Goal: Task Accomplishment & Management: Use online tool/utility

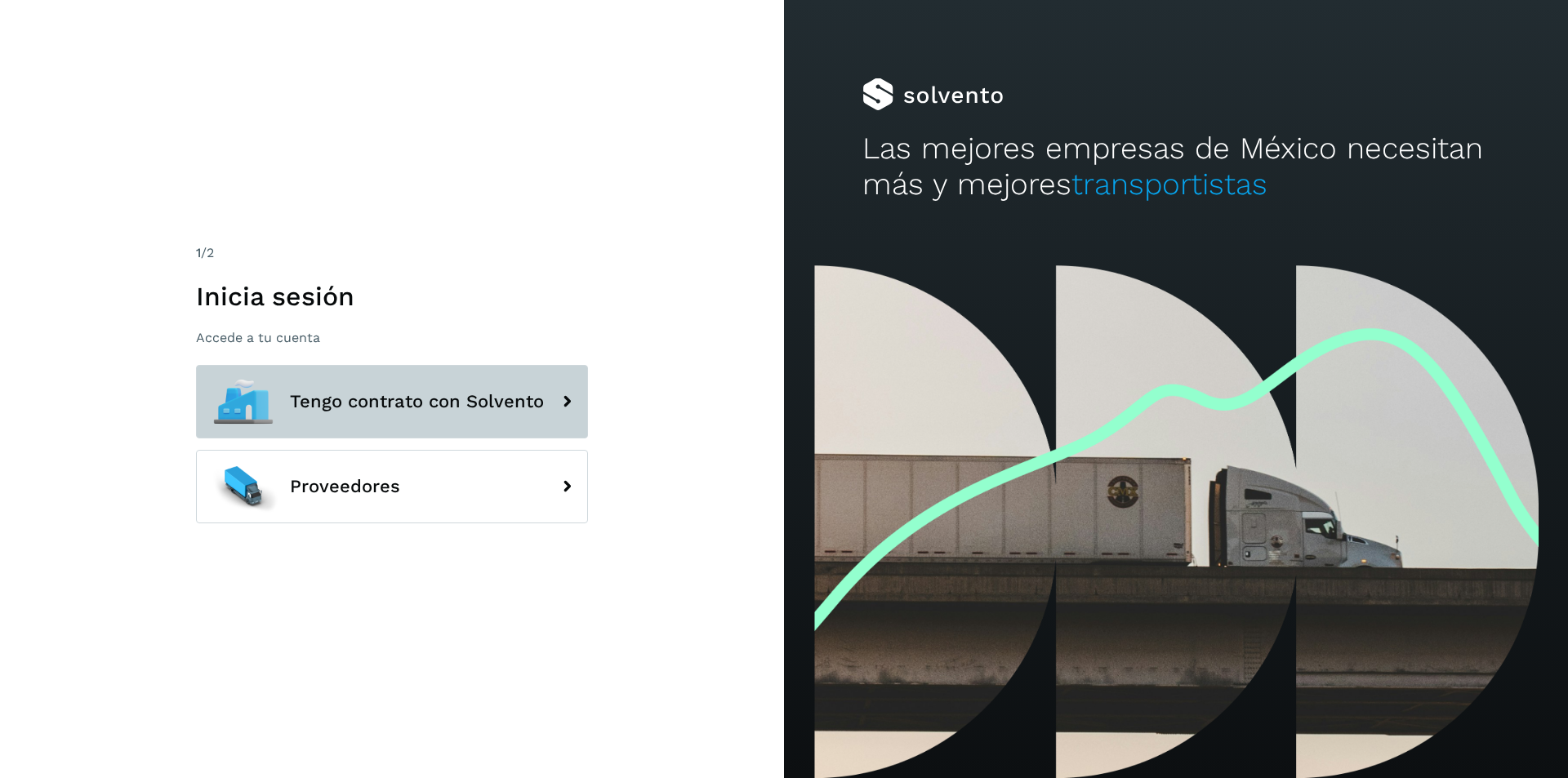
click at [427, 406] on span "Tengo contrato con Solvento" at bounding box center [417, 401] width 254 height 20
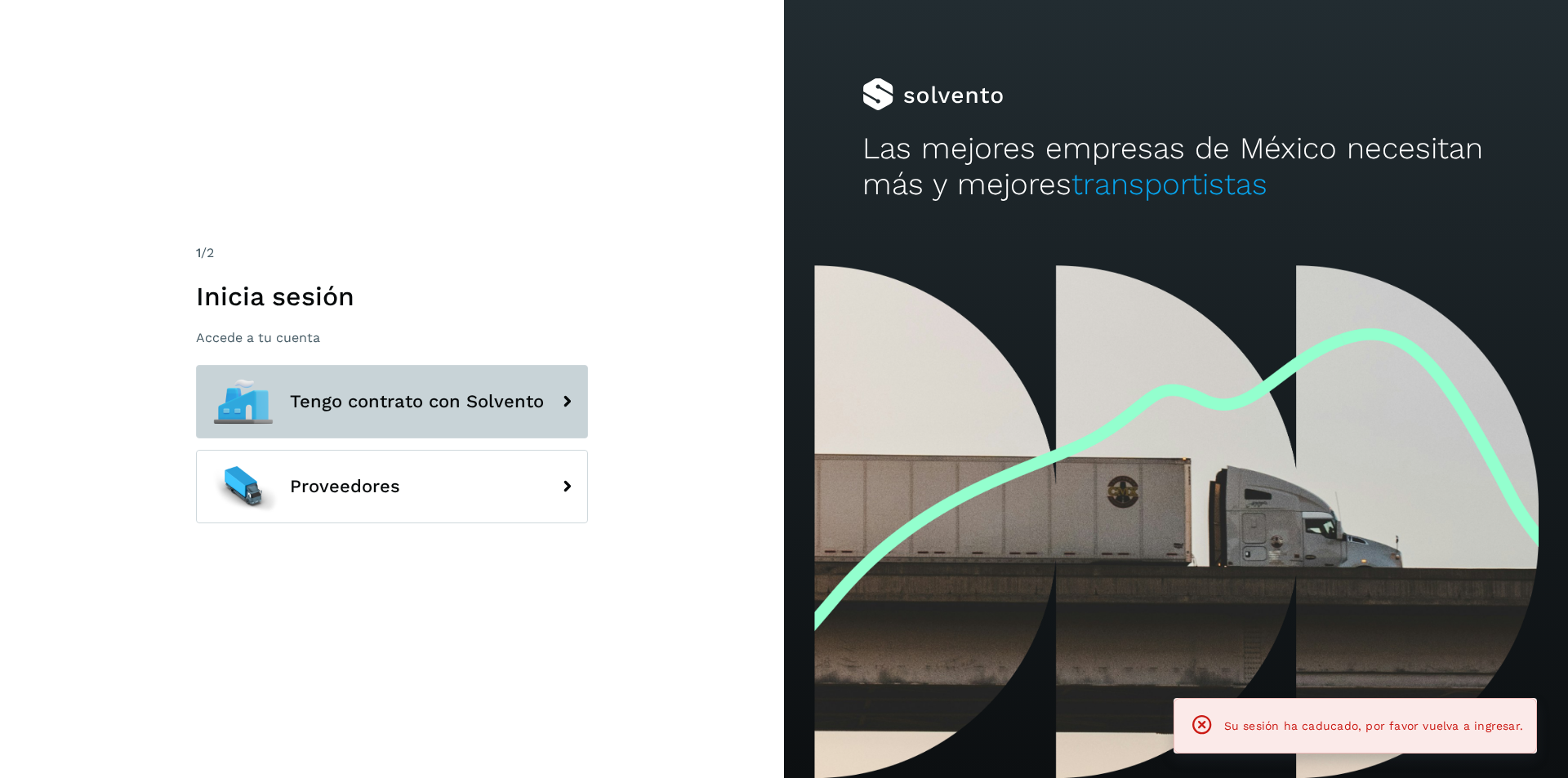
click at [427, 406] on span "Tengo contrato con Solvento" at bounding box center [417, 401] width 254 height 20
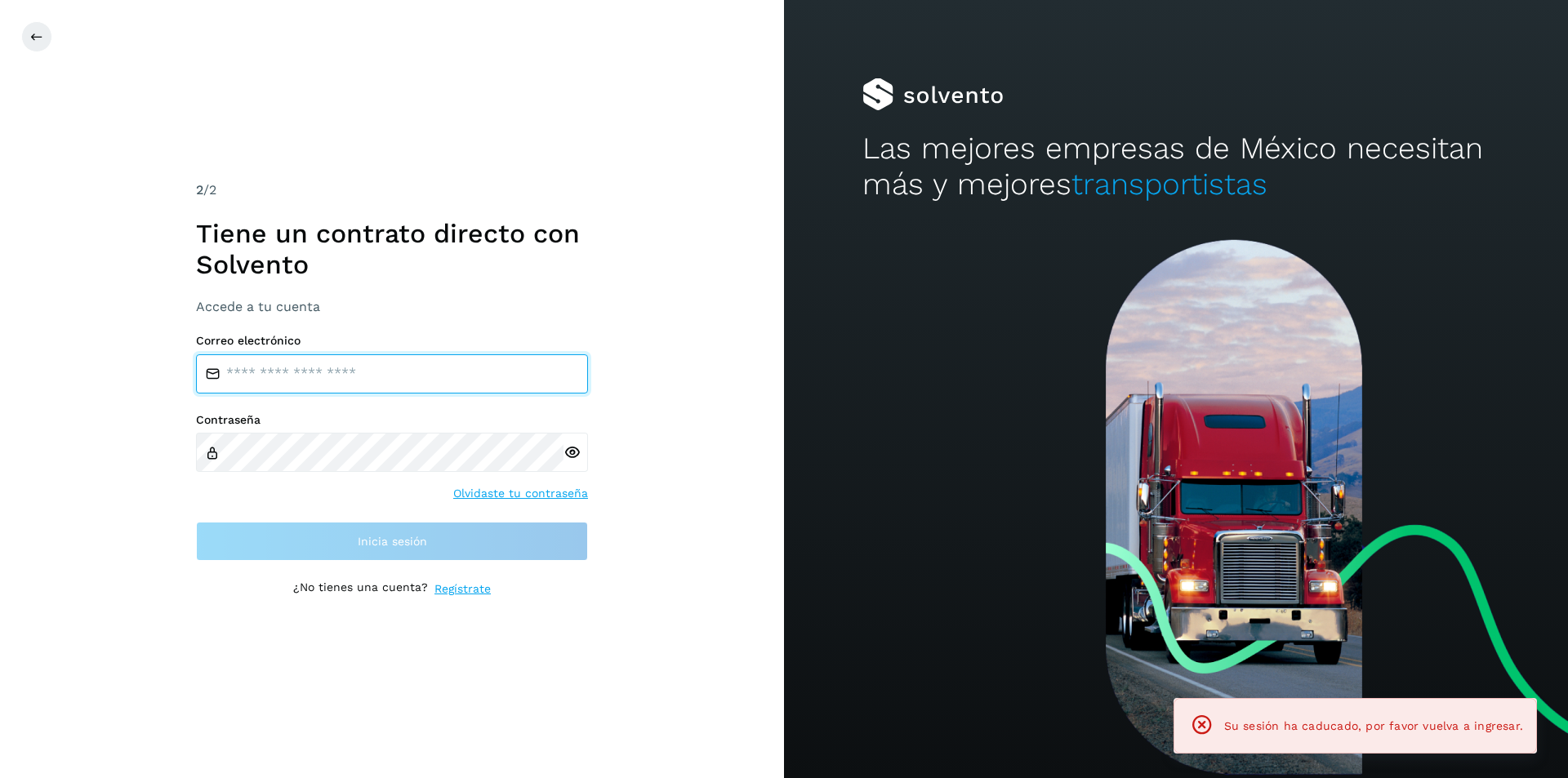
click at [489, 368] on input "email" at bounding box center [392, 373] width 392 height 39
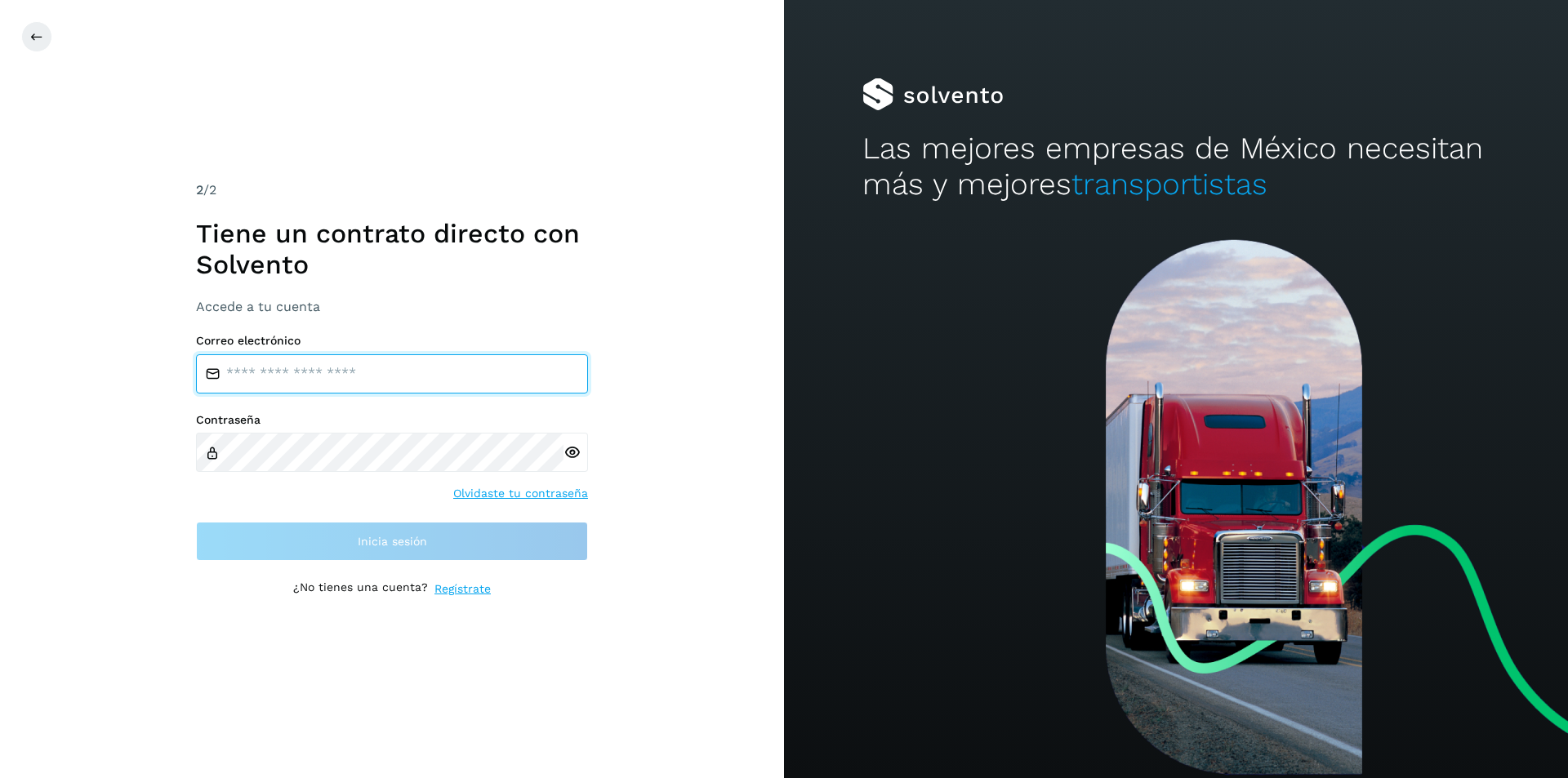
type input "**********"
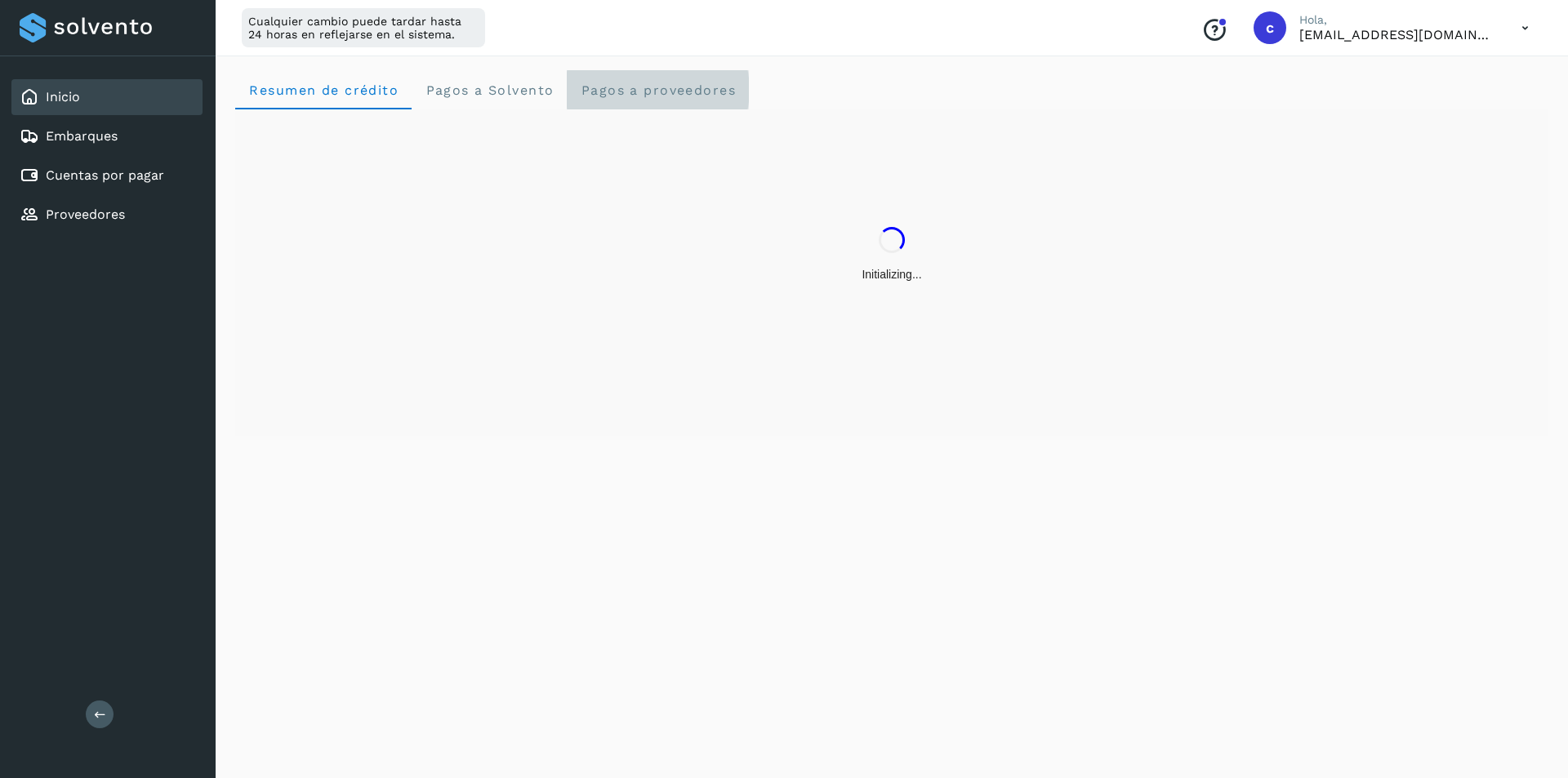
click at [658, 108] on proveedores "Pagos a proveedores" at bounding box center [658, 89] width 182 height 39
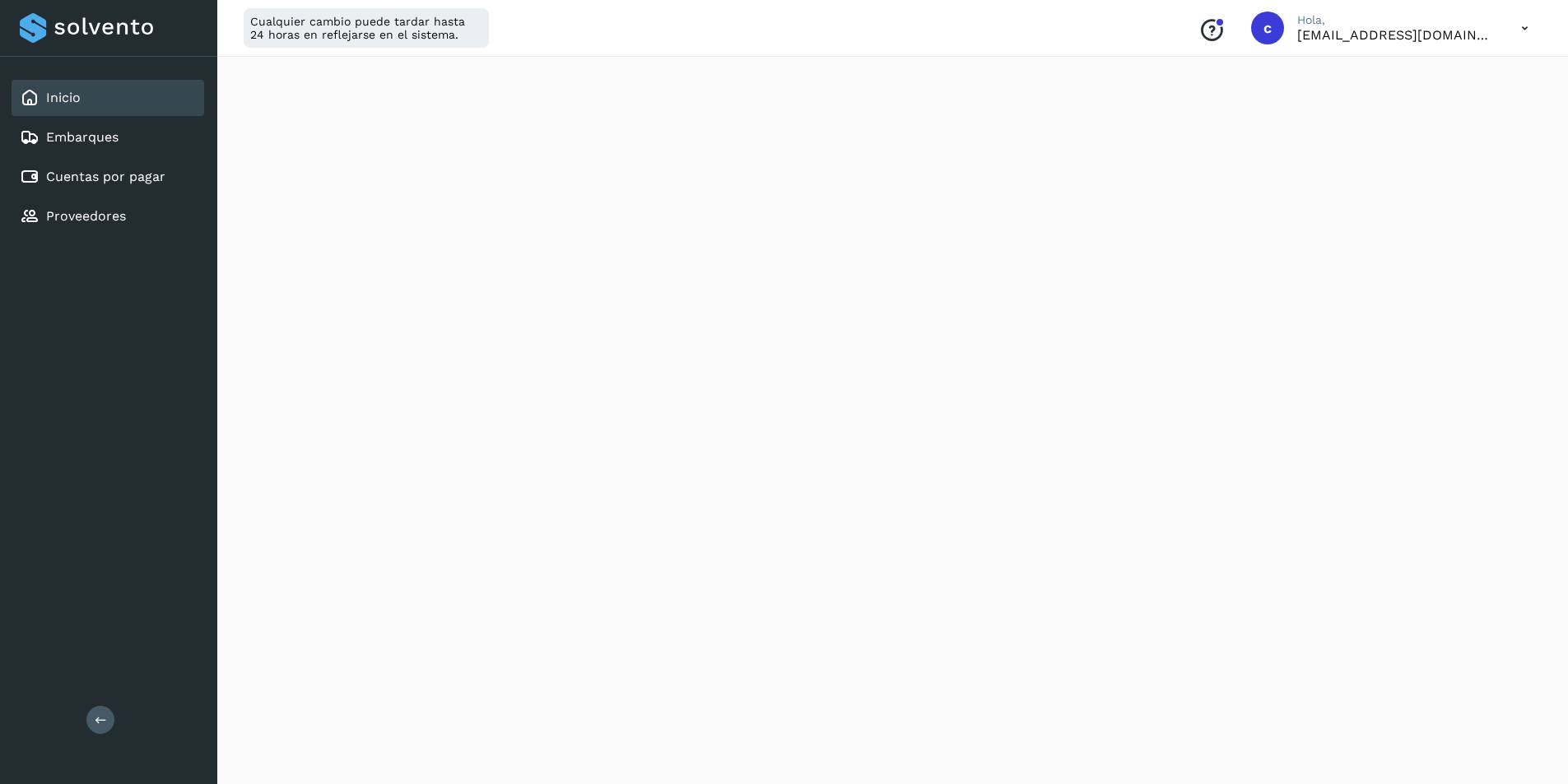
scroll to position [661, 0]
